Goal: Information Seeking & Learning: Check status

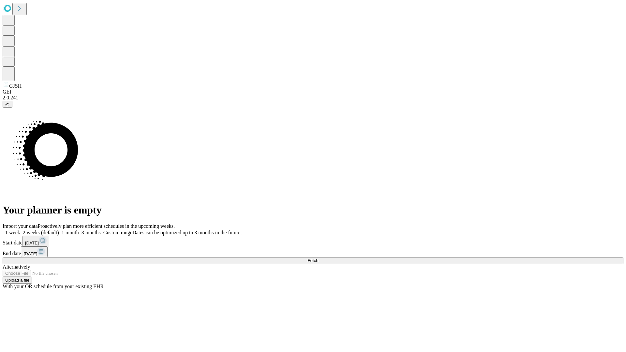
click at [318, 258] on span "Fetch" at bounding box center [313, 260] width 11 height 5
